Goal: Information Seeking & Learning: Learn about a topic

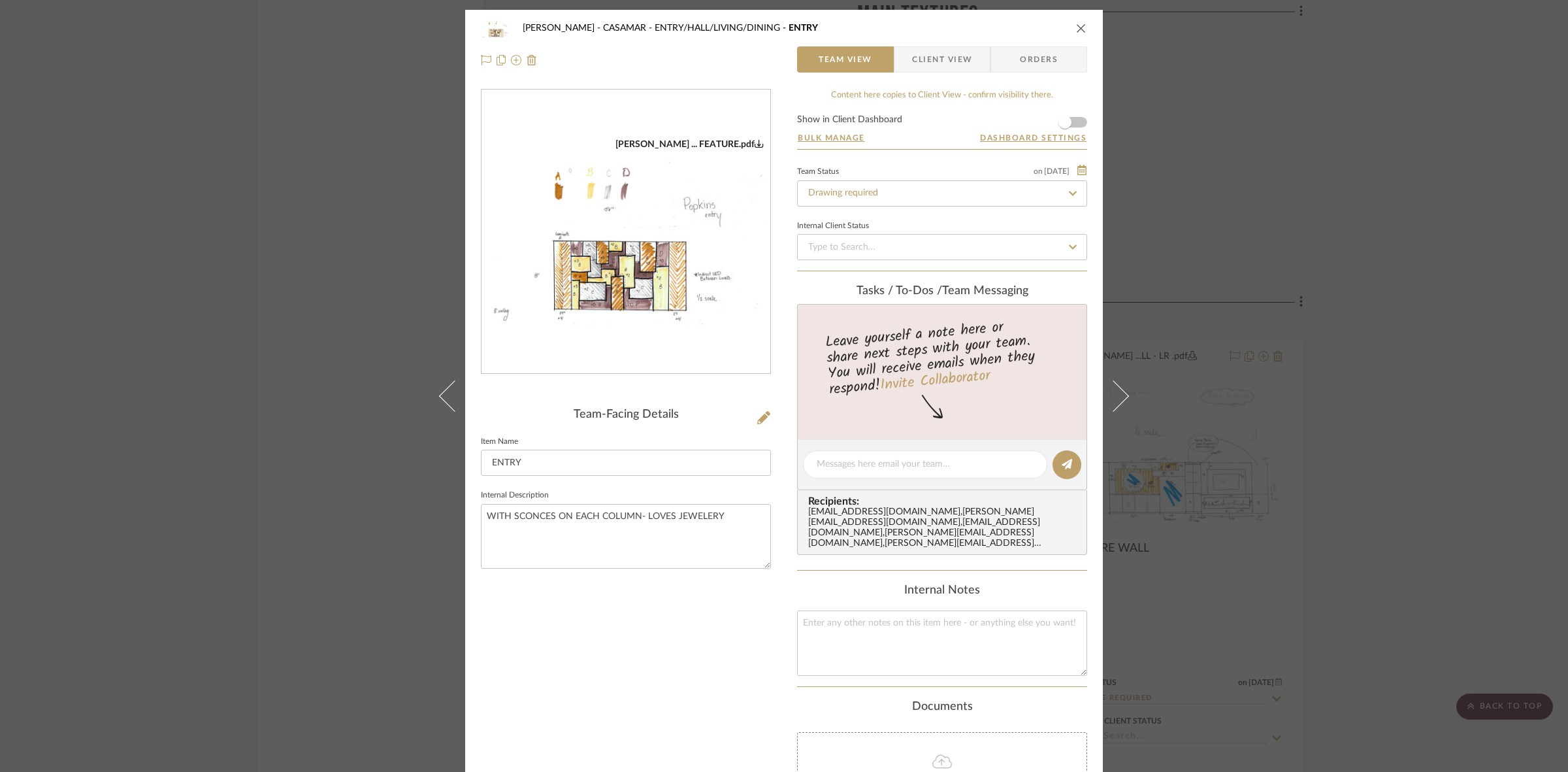
click at [1415, 289] on div "[PERSON_NAME] - CASAMAR ENTRY/HALL/LIVING/DINING ENTRY Team View Client View Or…" at bounding box center [784, 386] width 1568 height 772
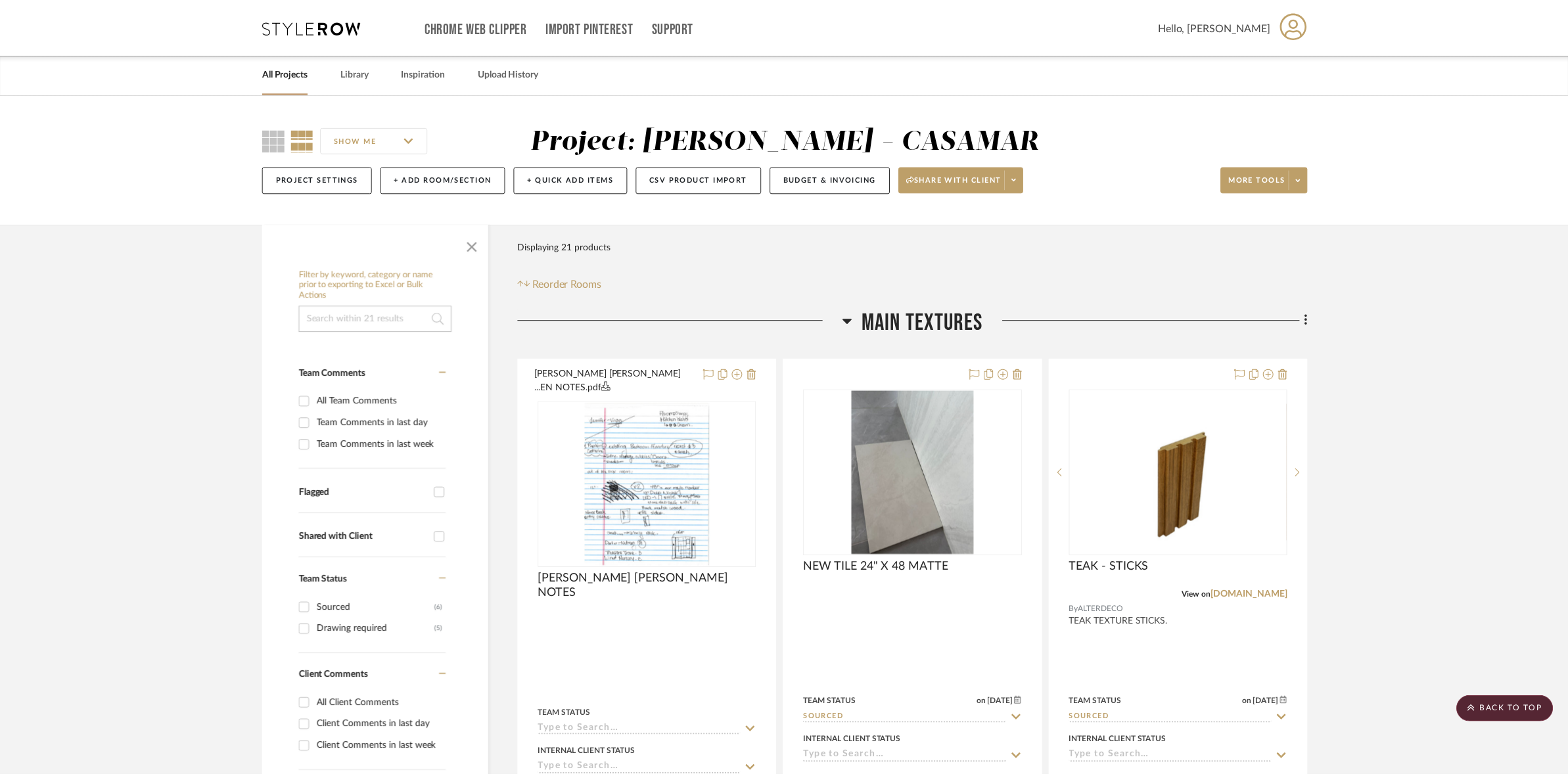
scroll to position [1888, 0]
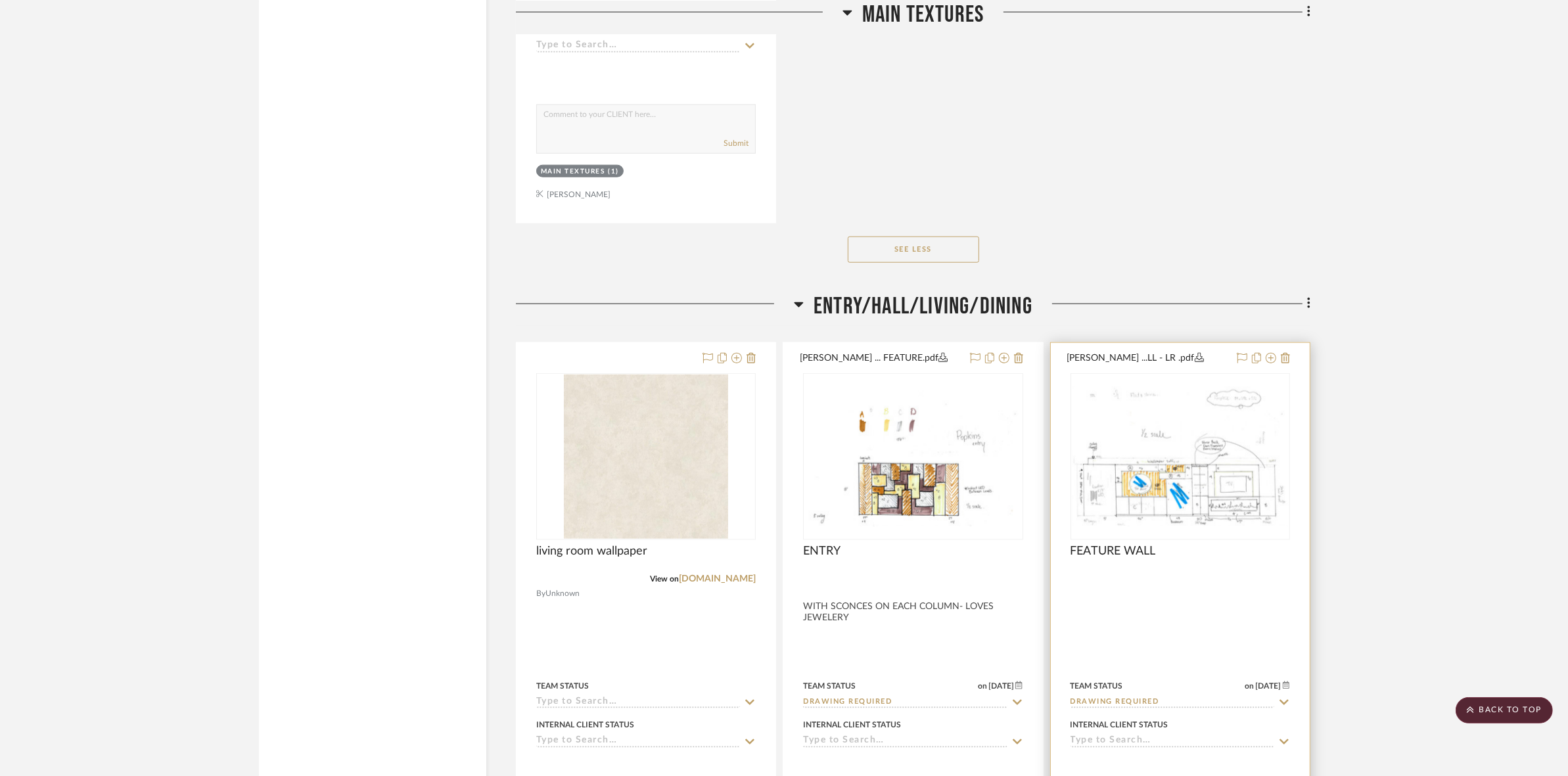
click at [1186, 507] on img "0" at bounding box center [1180, 456] width 217 height 140
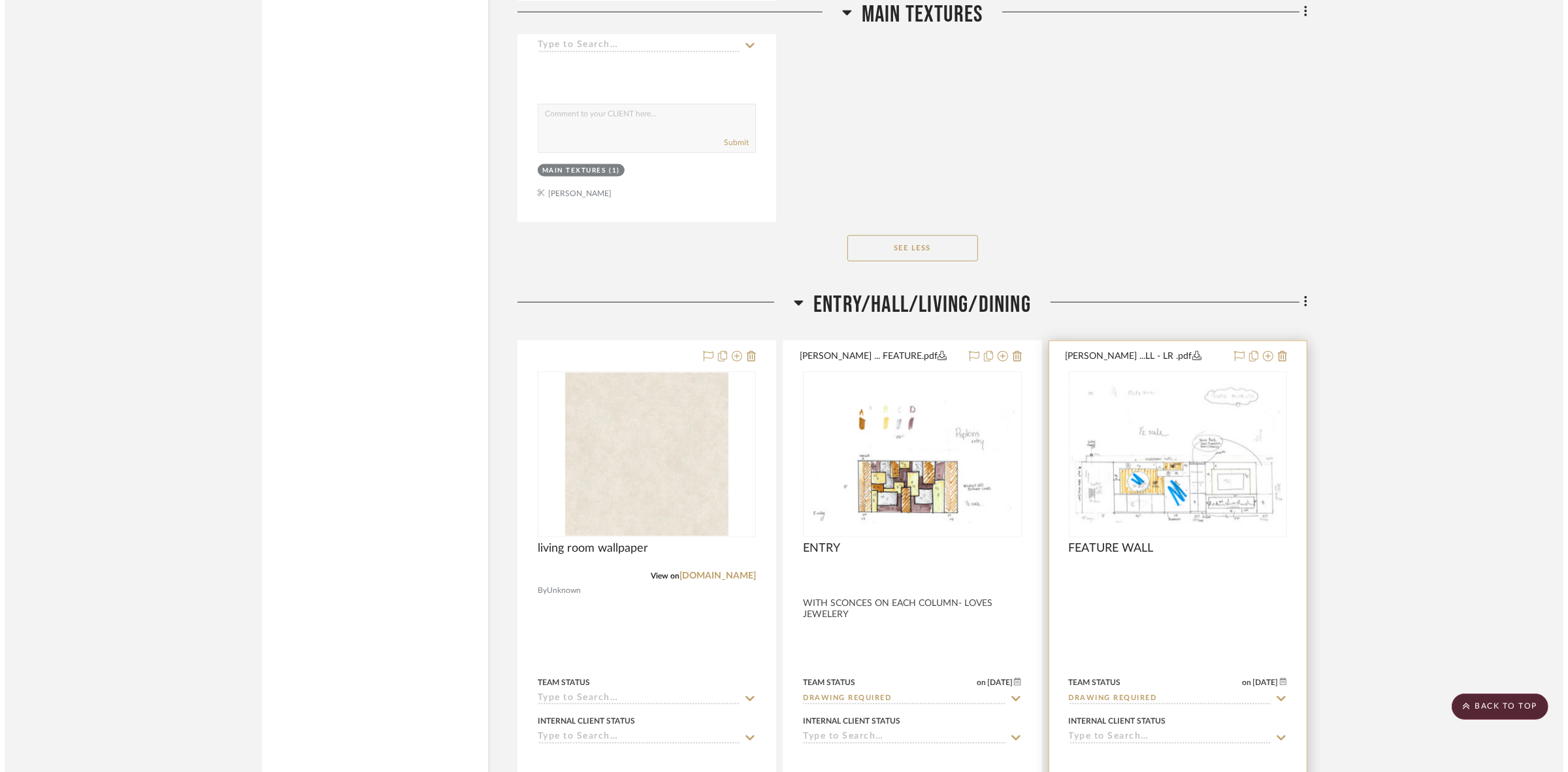
scroll to position [0, 0]
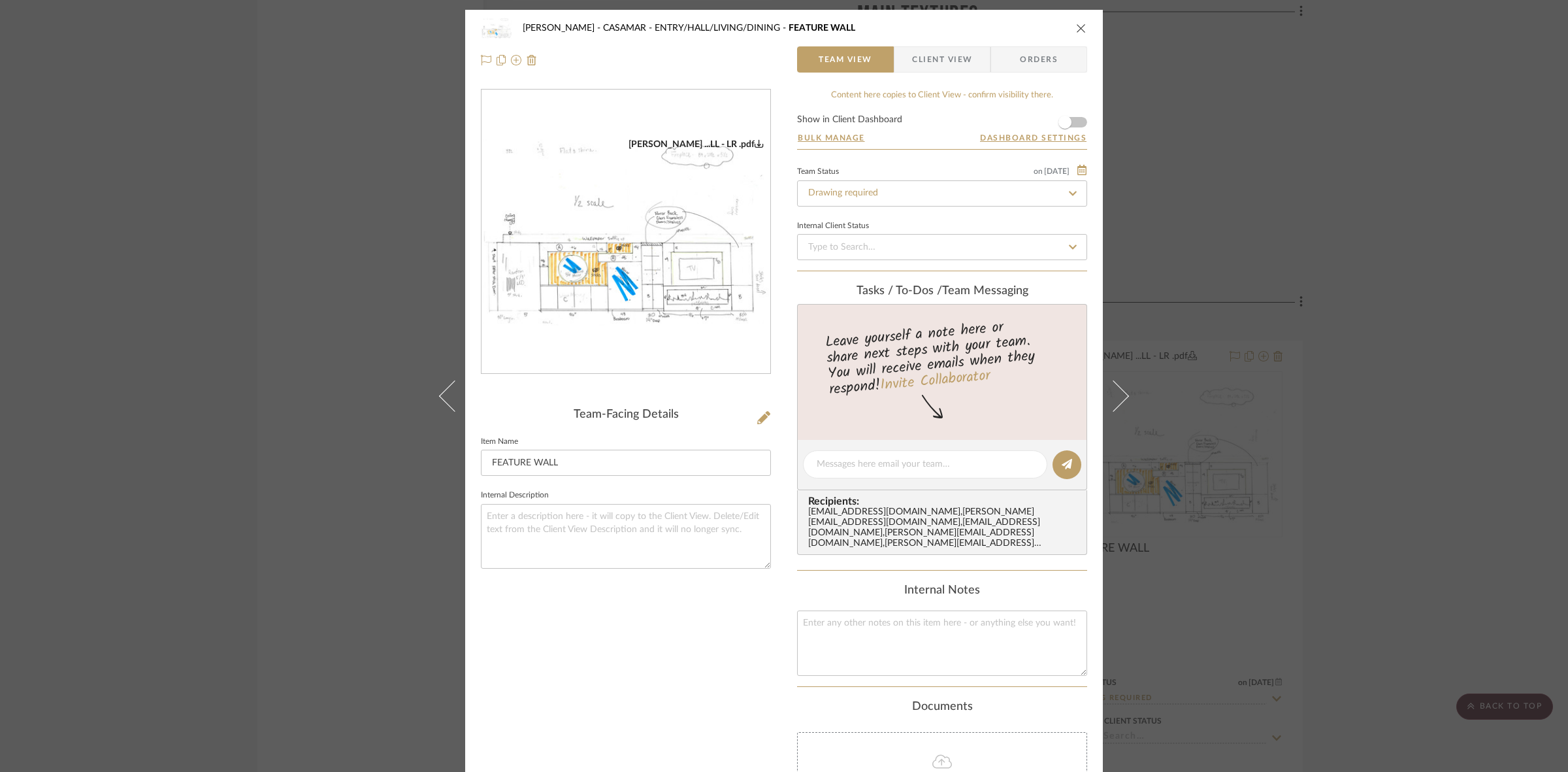
click at [588, 322] on img "0" at bounding box center [626, 233] width 288 height 187
click at [69, 246] on div "[PERSON_NAME] - CASAMAR ENTRY/HALL/LIVING/DINING FEATURE WALL Team View Client …" at bounding box center [784, 386] width 1568 height 772
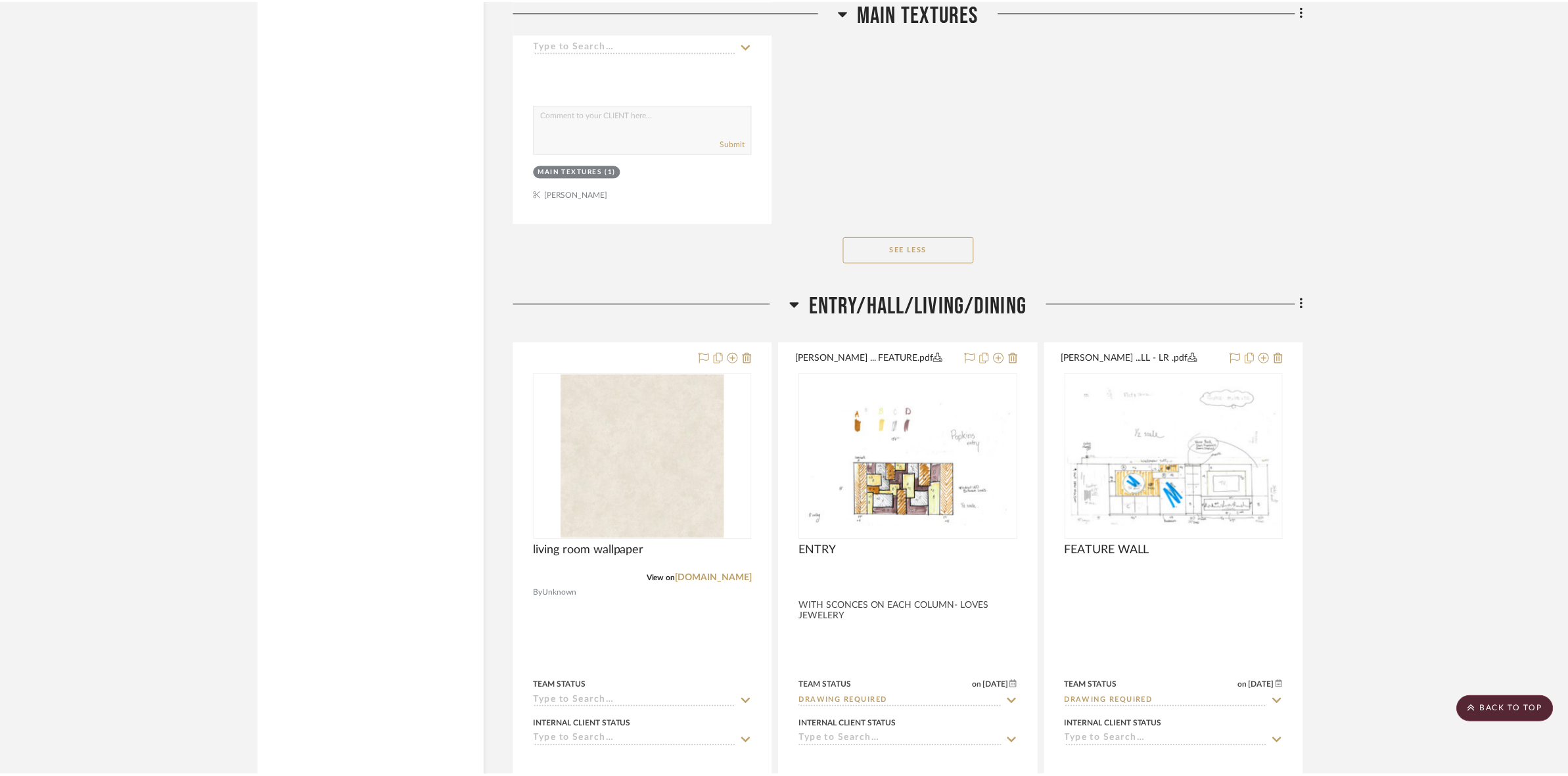
scroll to position [1888, 0]
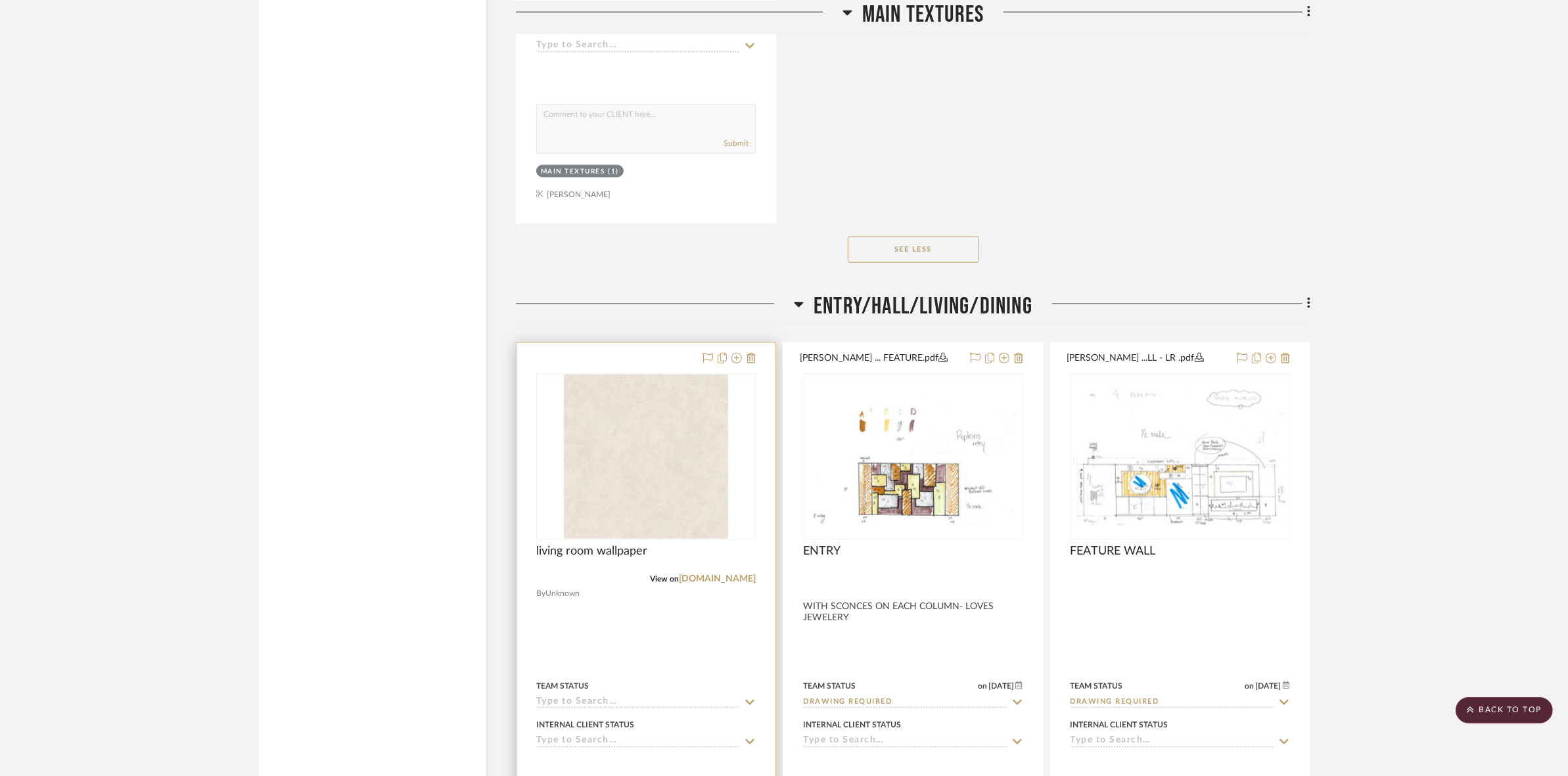
click at [675, 515] on img "0" at bounding box center [646, 456] width 164 height 164
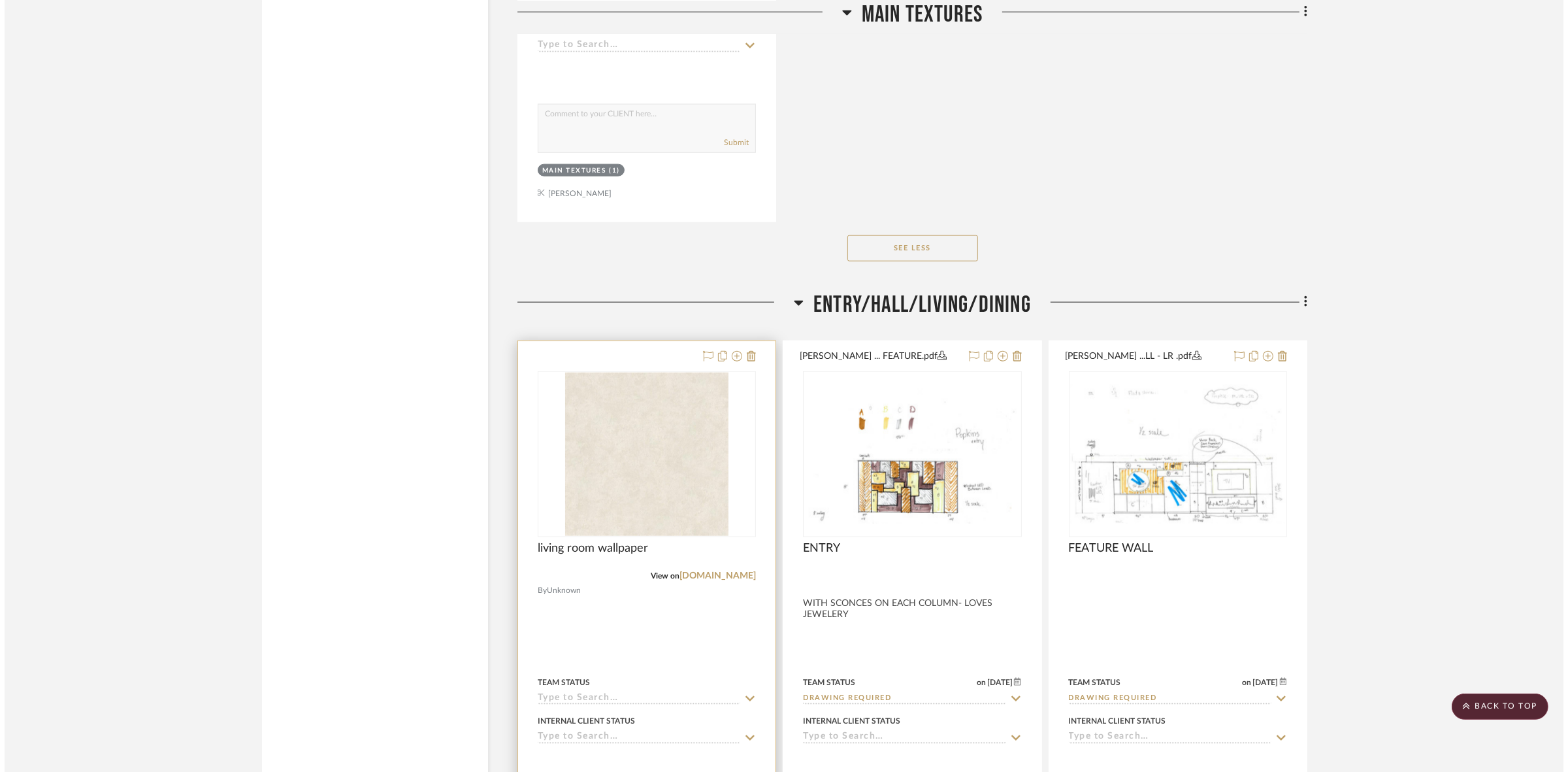
scroll to position [0, 0]
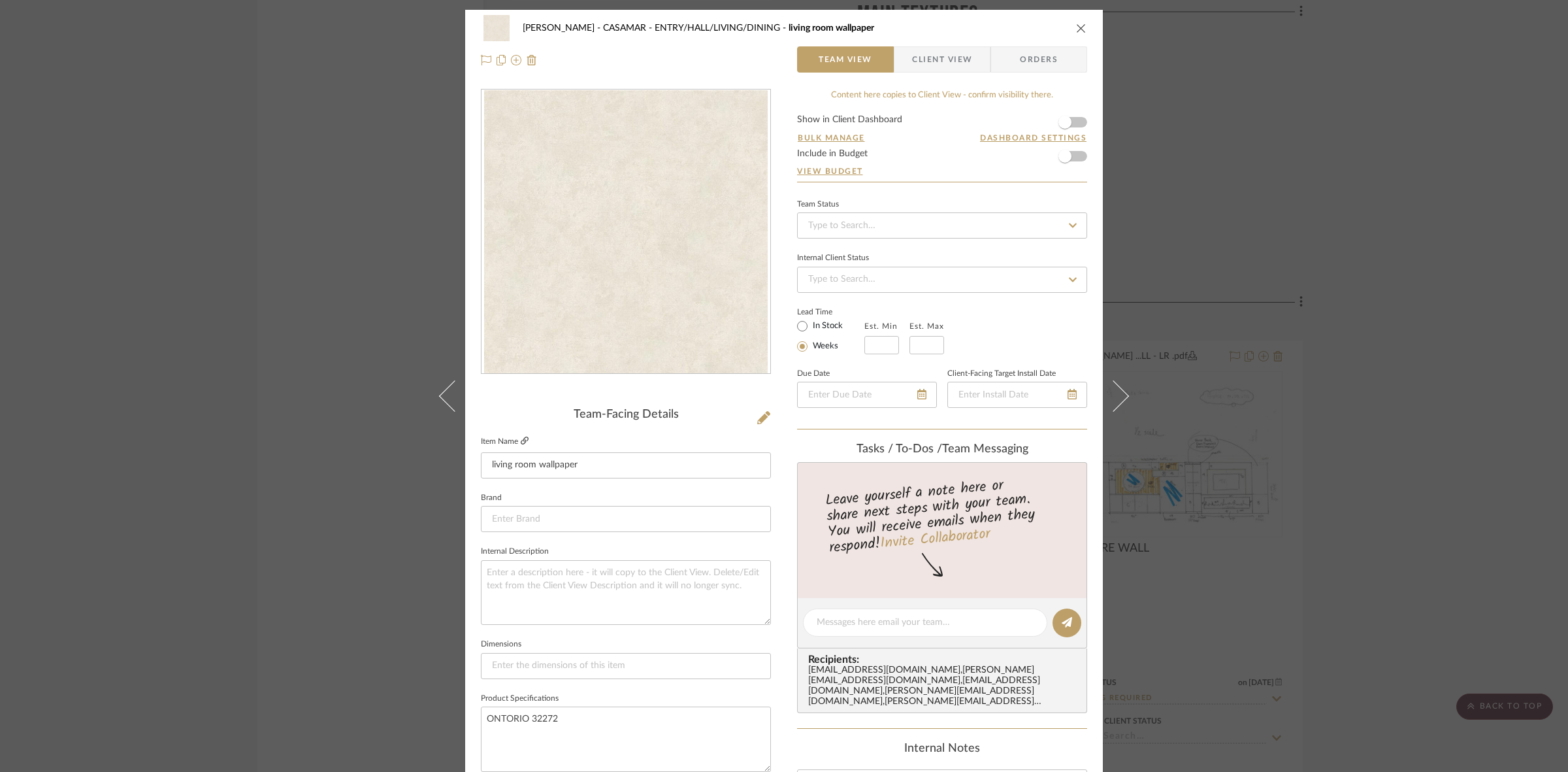
click at [521, 442] on icon at bounding box center [525, 440] width 8 height 8
click at [486, 246] on img "0" at bounding box center [626, 233] width 284 height 284
click at [266, 376] on div "[PERSON_NAME] - CASAMAR ENTRY/HALL/LIVING/DINING living room wallpaper Team Vie…" at bounding box center [784, 386] width 1568 height 772
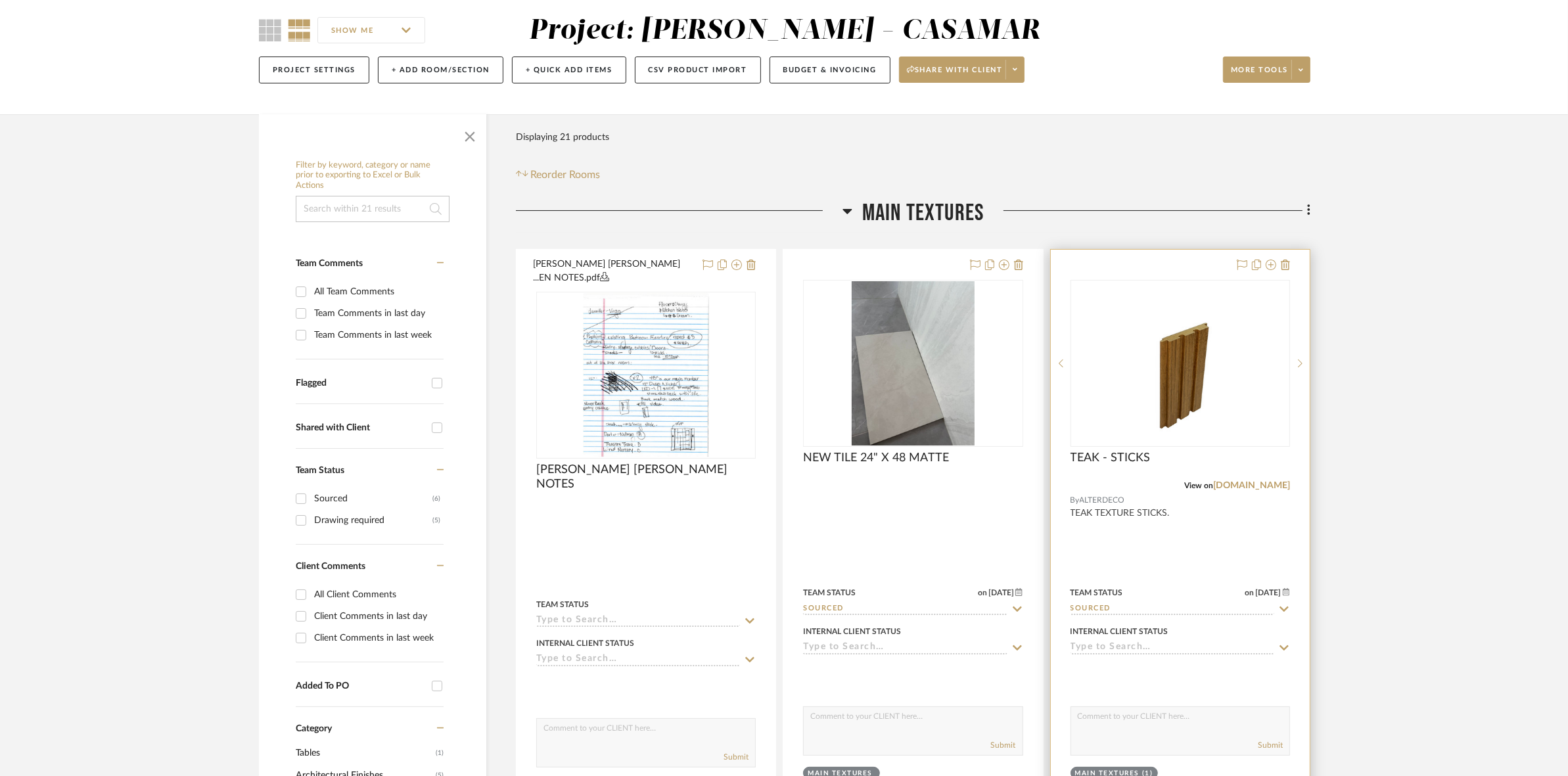
scroll to position [164, 0]
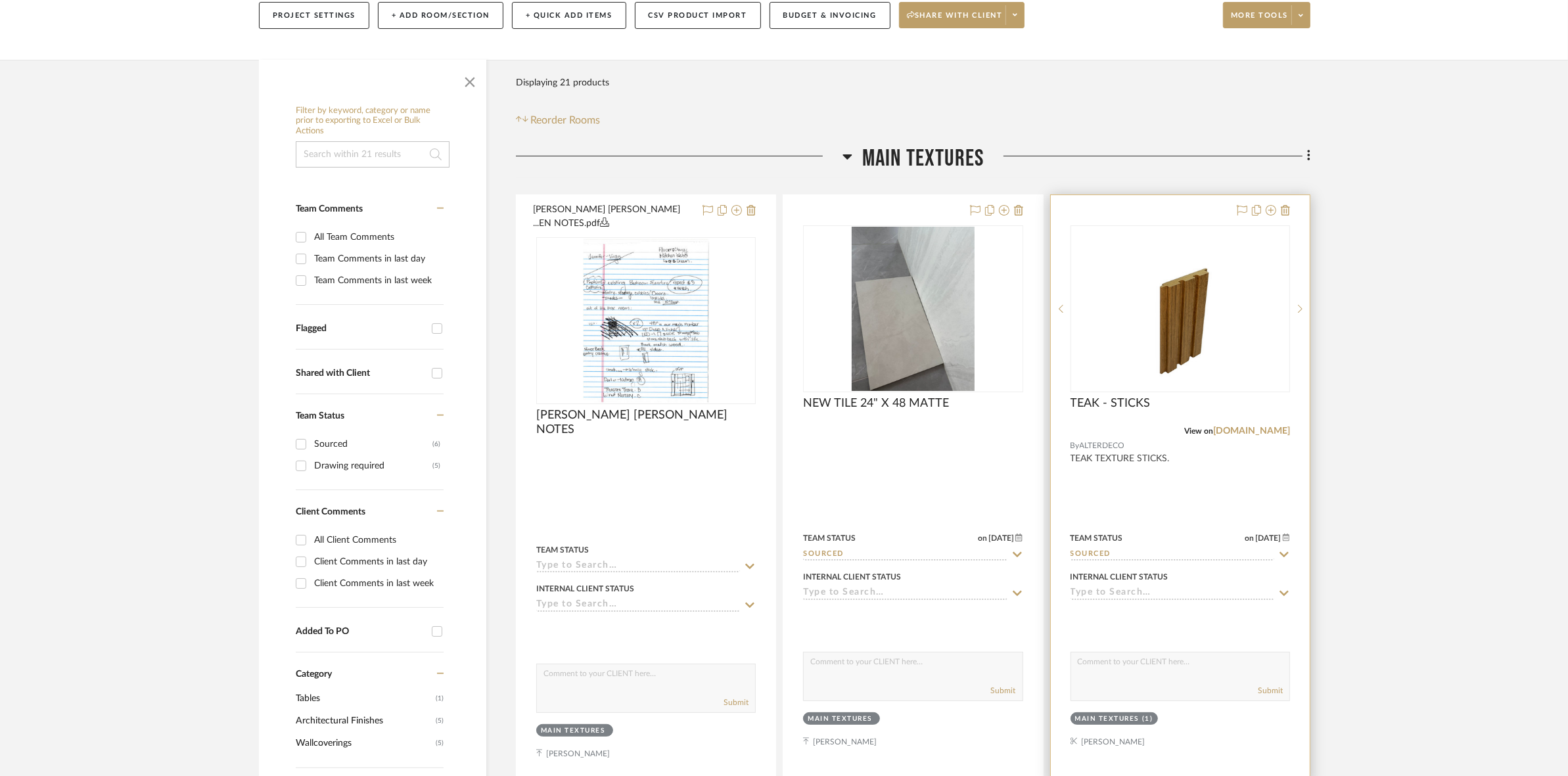
click at [1141, 343] on img "0" at bounding box center [1180, 309] width 131 height 164
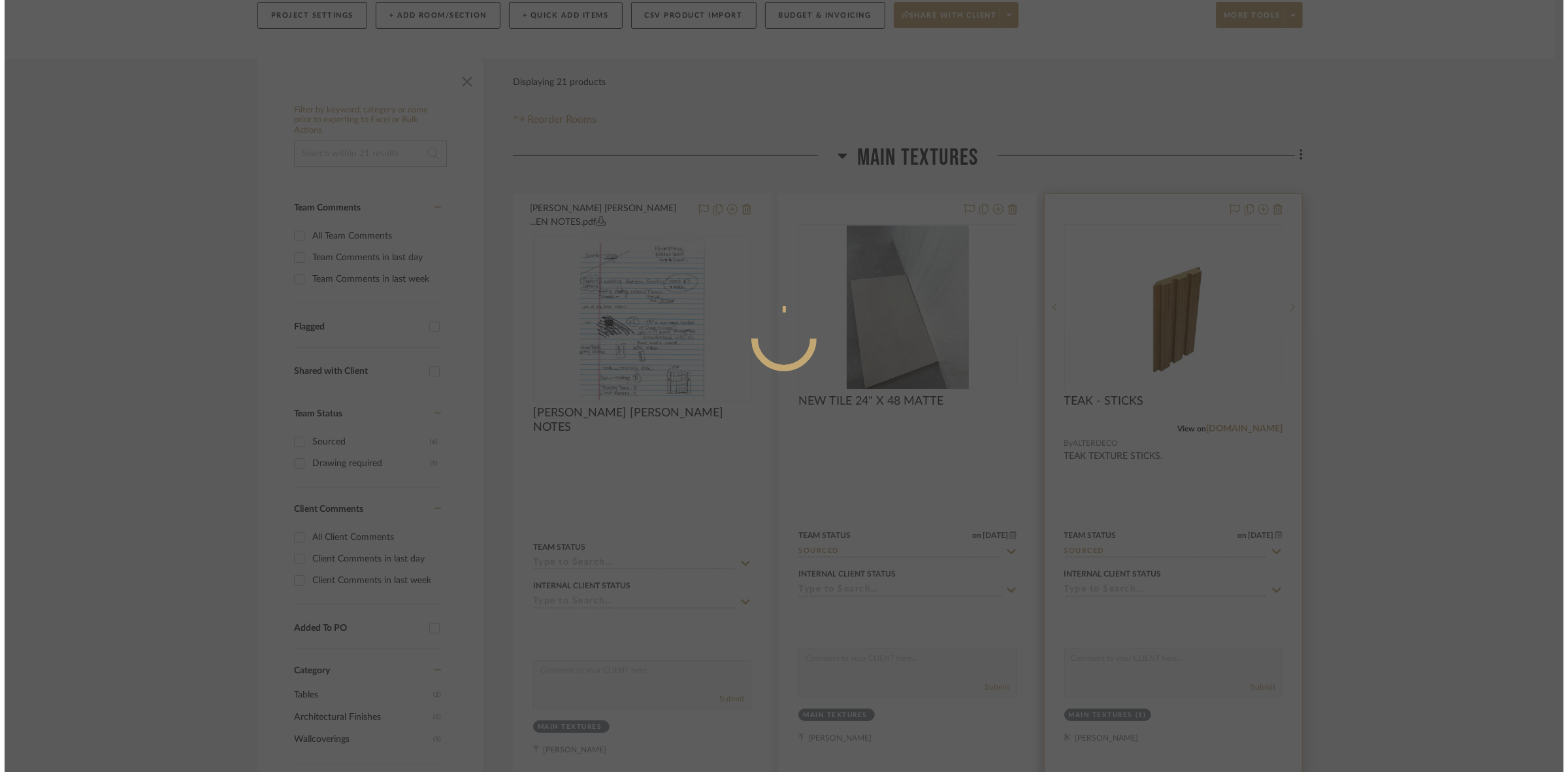
scroll to position [0, 0]
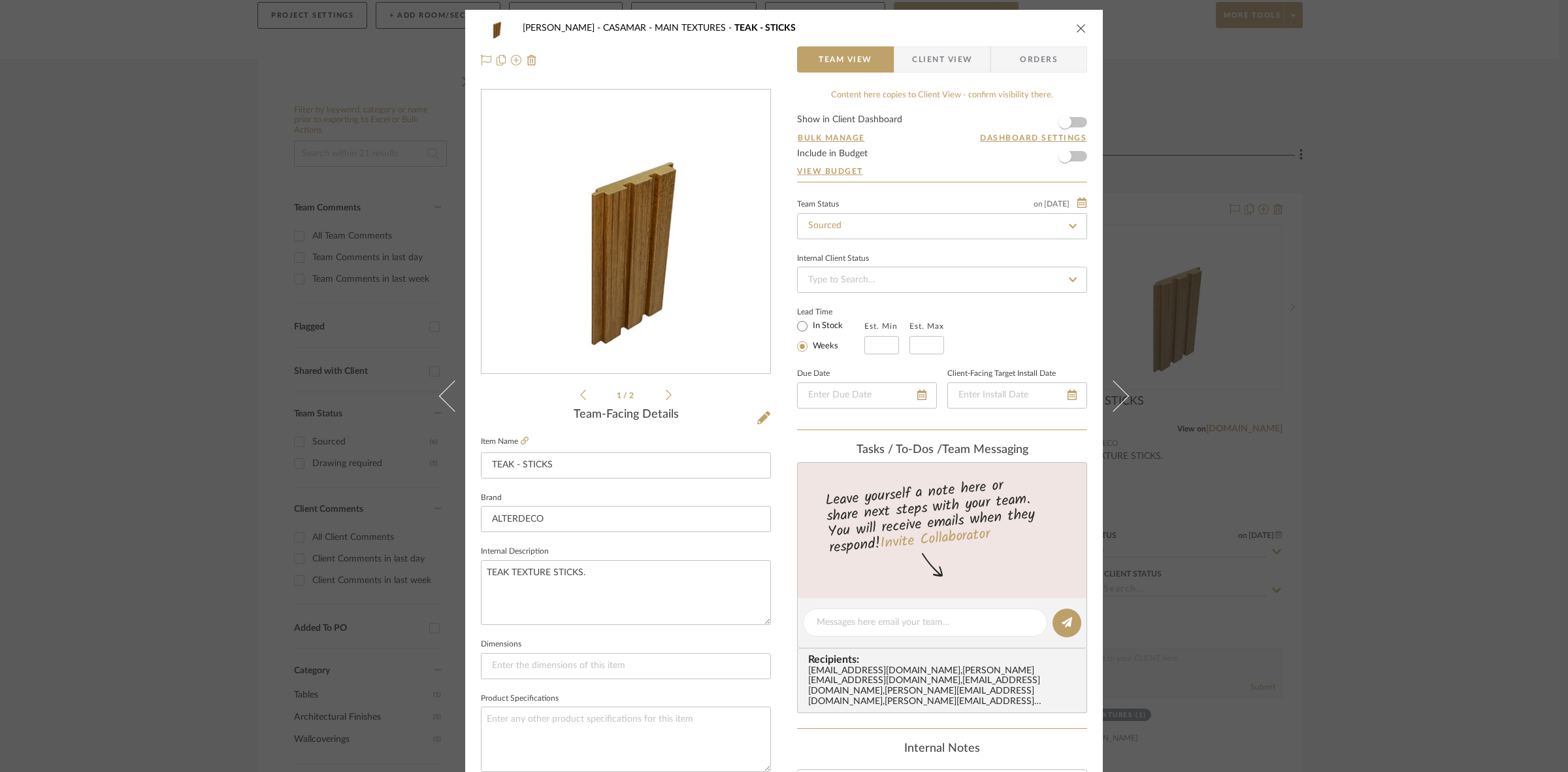
click at [667, 393] on icon at bounding box center [669, 394] width 6 height 12
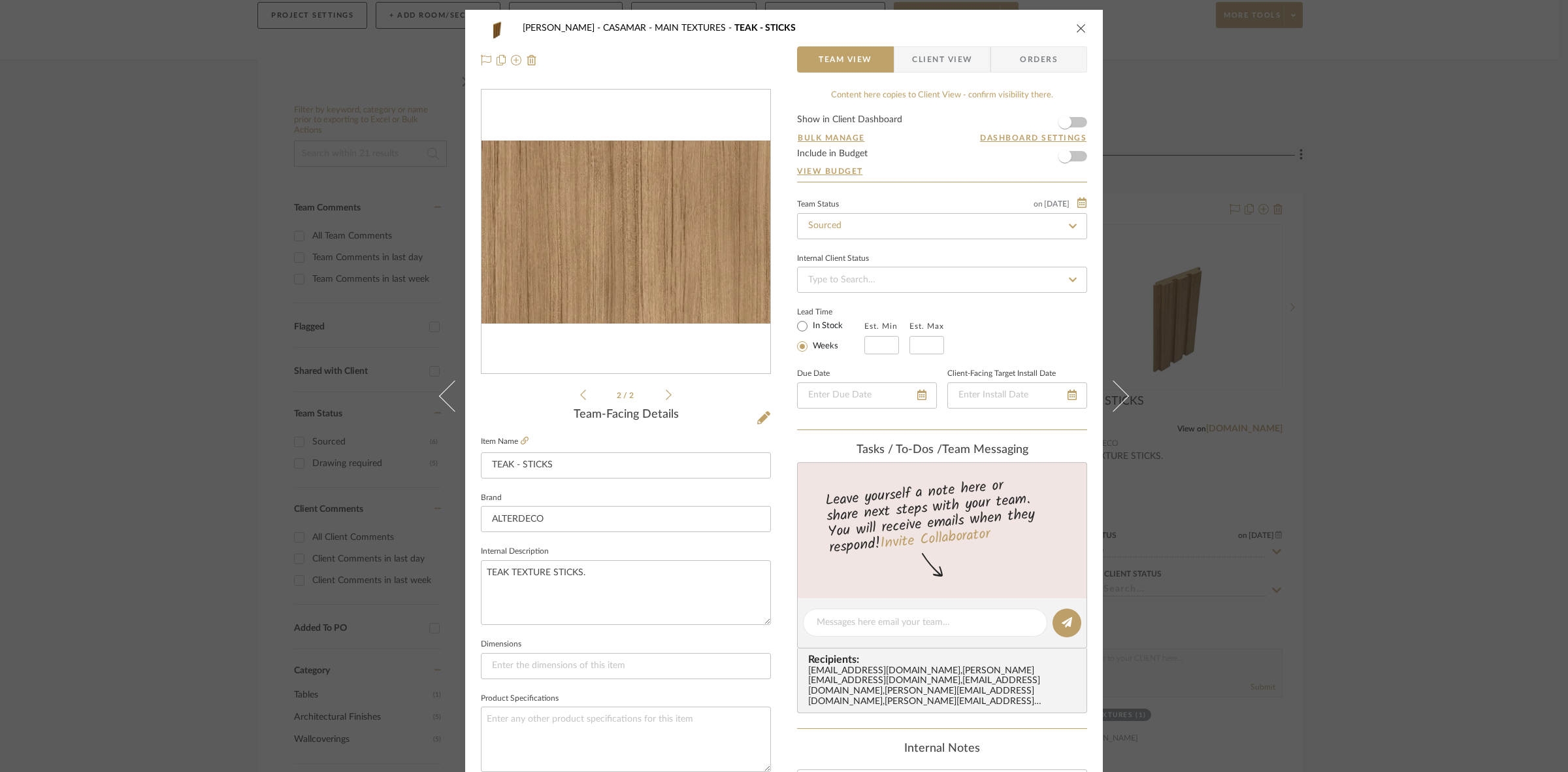
click at [602, 217] on img "1" at bounding box center [626, 232] width 288 height 183
drag, startPoint x: 786, startPoint y: 374, endPoint x: 637, endPoint y: 259, distance: 188.2
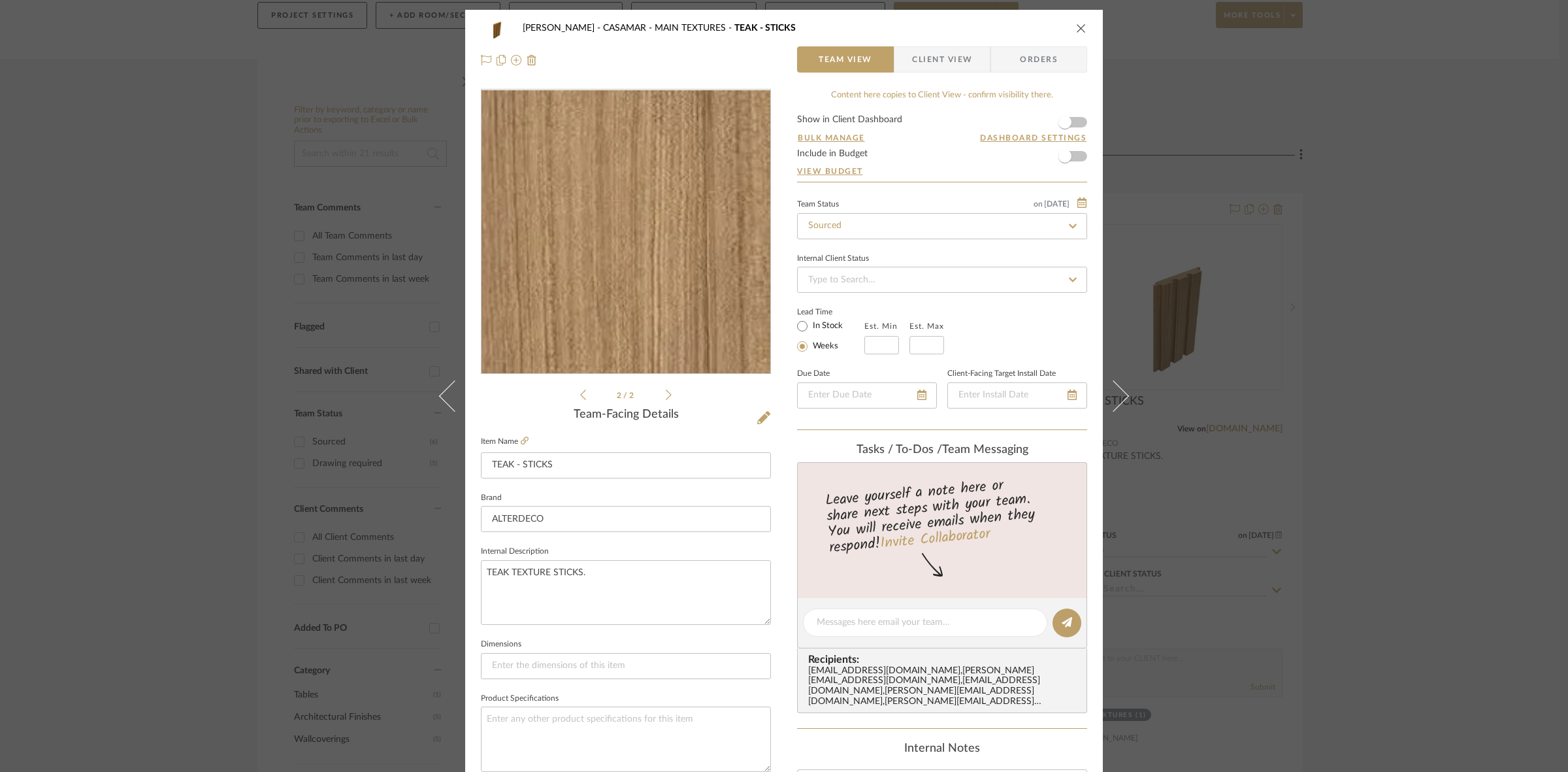
drag, startPoint x: 637, startPoint y: 259, endPoint x: 580, endPoint y: 224, distance: 66.9
click at [580, 224] on img "1" at bounding box center [626, 232] width 288 height 183
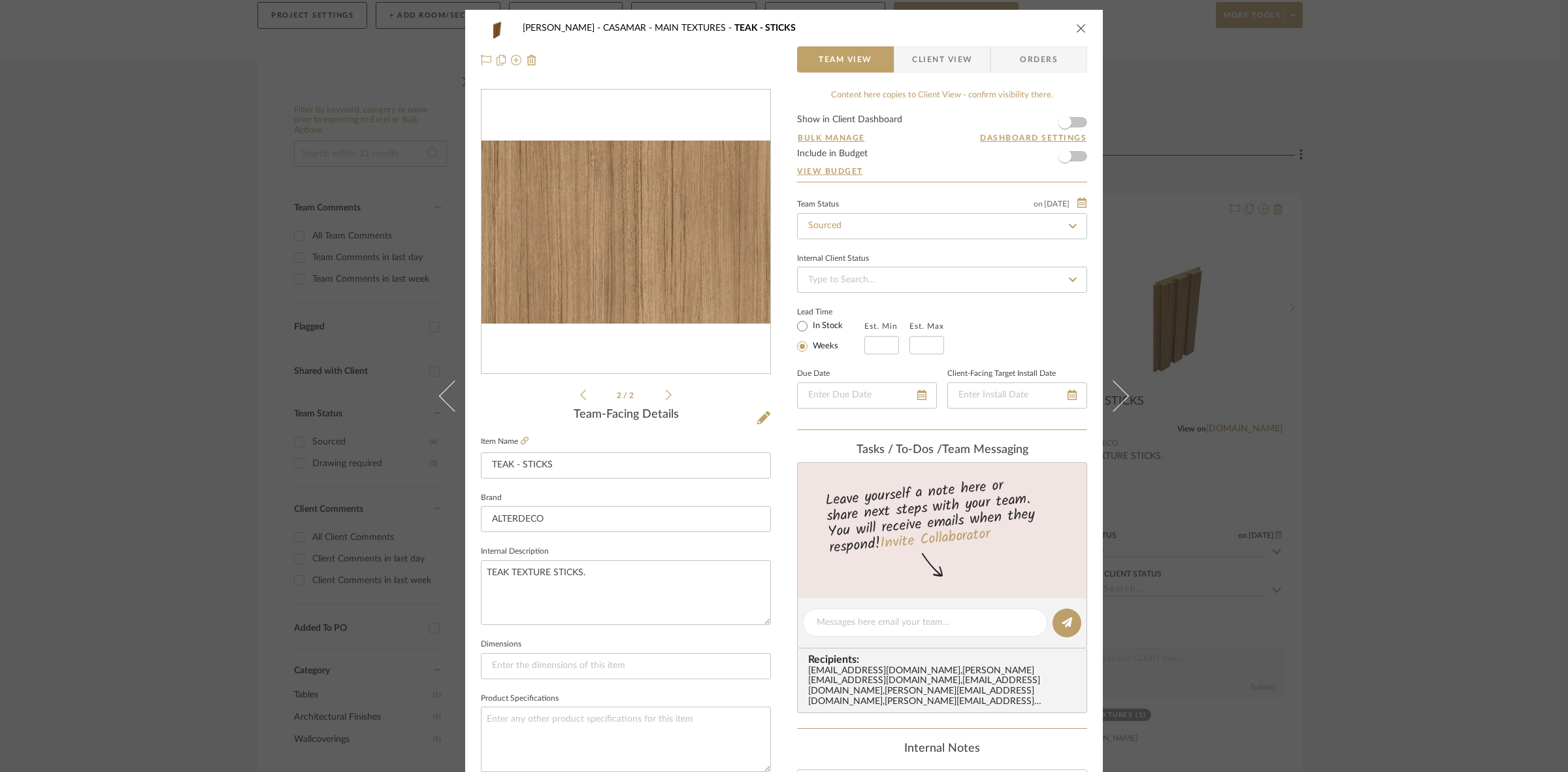
drag, startPoint x: 777, startPoint y: 371, endPoint x: 625, endPoint y: 281, distance: 176.6
click at [580, 397] on icon at bounding box center [583, 394] width 6 height 12
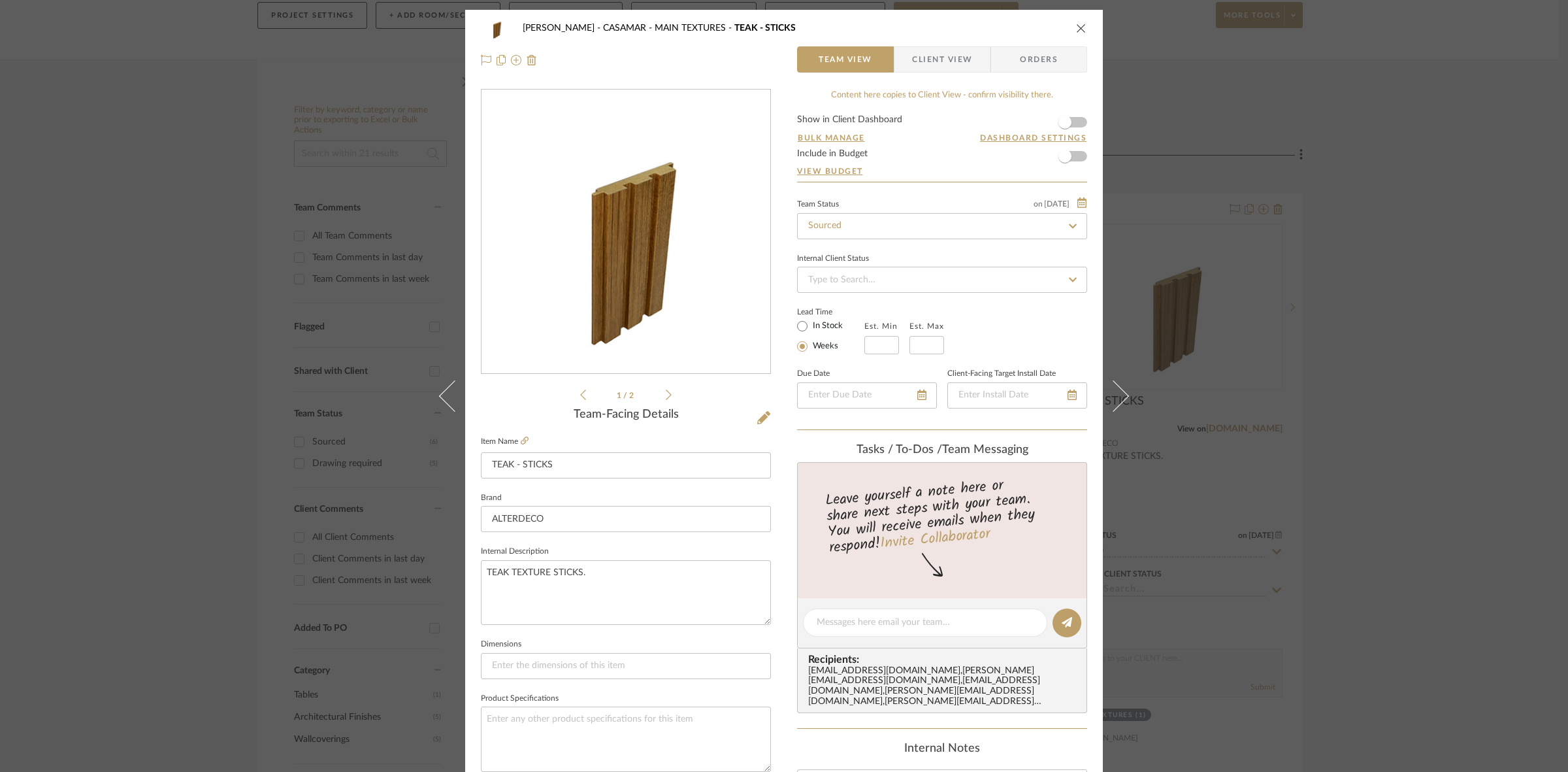
click at [117, 269] on div "[PERSON_NAME] - CASAMAR MAIN TEXTURES TEAK - STICKS Team View Client View Order…" at bounding box center [784, 386] width 1568 height 772
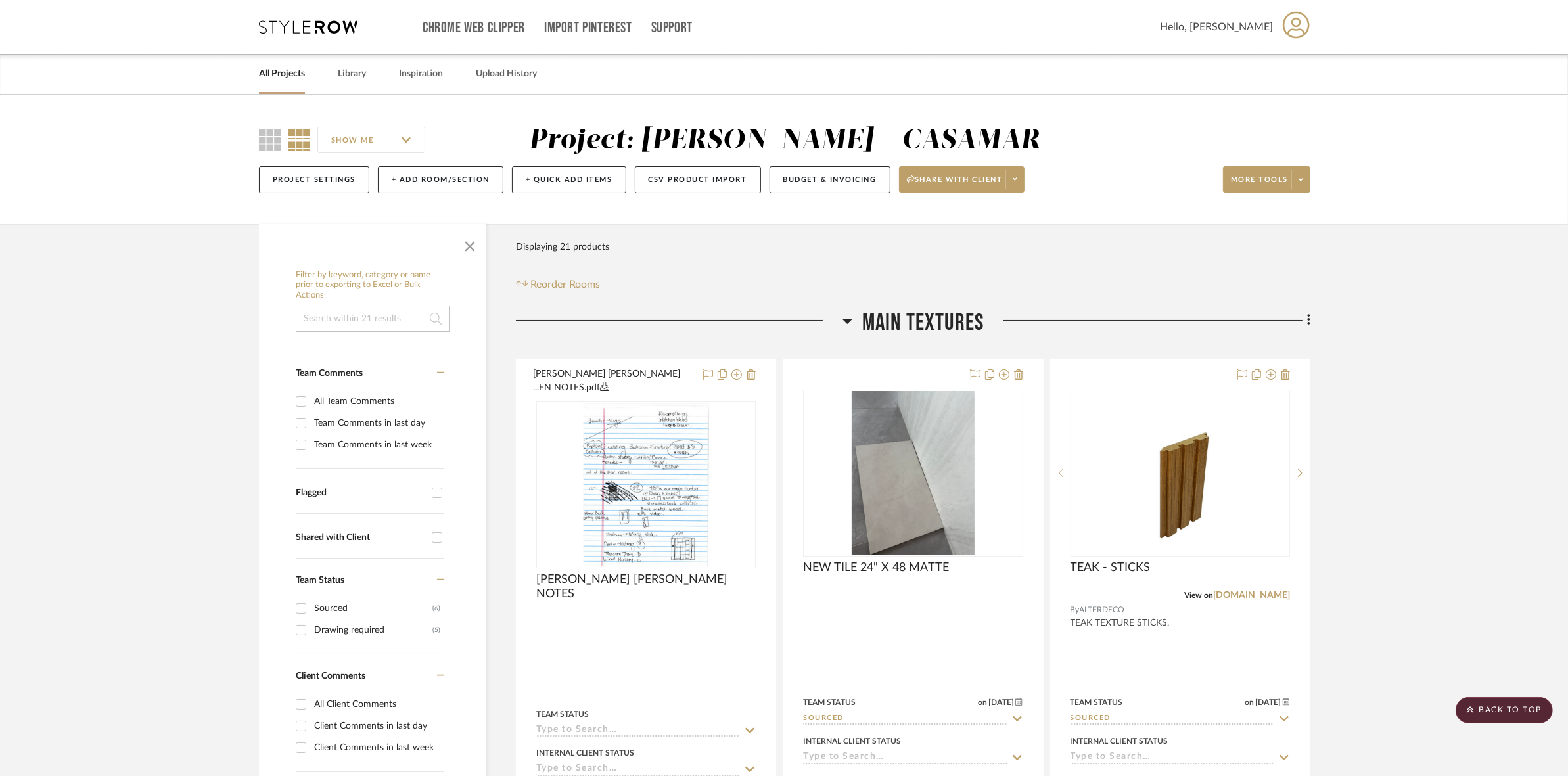
drag, startPoint x: 1358, startPoint y: 395, endPoint x: 1358, endPoint y: 310, distance: 85.0
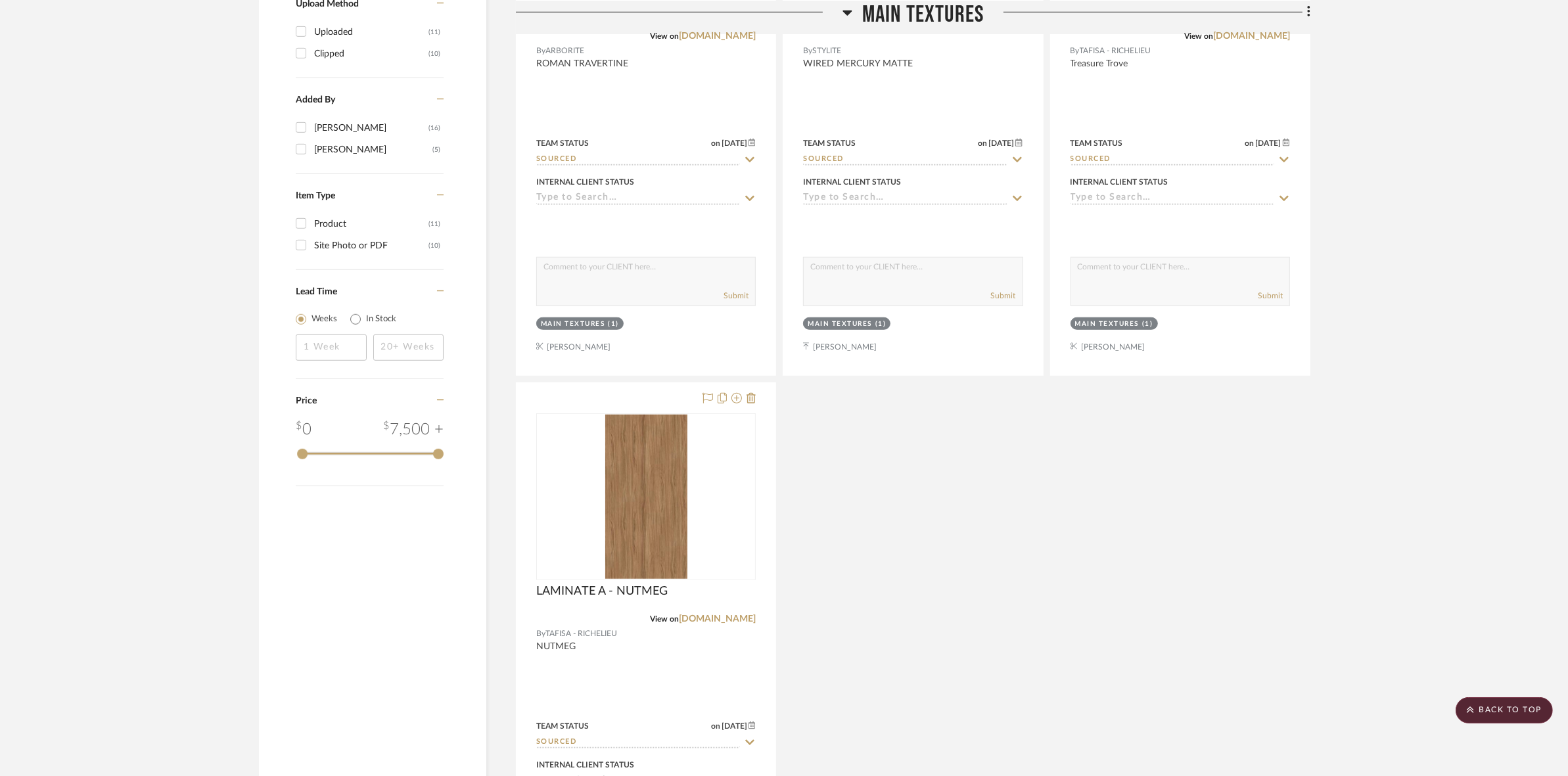
scroll to position [1149, 0]
